Goal: Go to known website: Access a specific website the user already knows

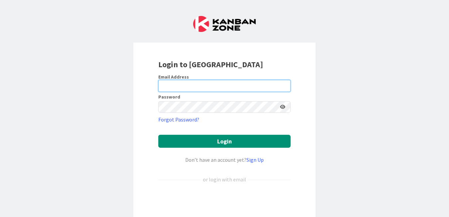
click at [187, 87] on input "email" at bounding box center [224, 86] width 132 height 12
type input "[PERSON_NAME][EMAIL_ADDRESS][PERSON_NAME][DOMAIN_NAME]"
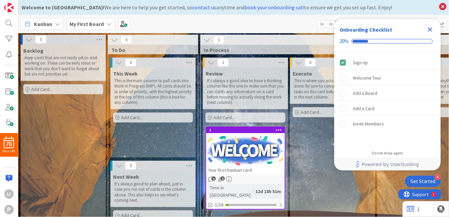
click at [431, 31] on icon "Close Checklist" at bounding box center [430, 30] width 4 height 4
